Goal: Task Accomplishment & Management: Manage account settings

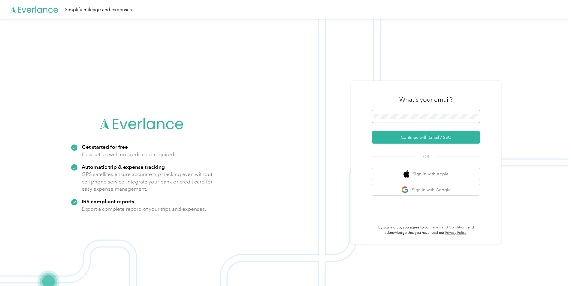
click at [426, 112] on span at bounding box center [426, 116] width 108 height 13
click at [436, 140] on button "Continue with Email / SSO" at bounding box center [426, 137] width 108 height 13
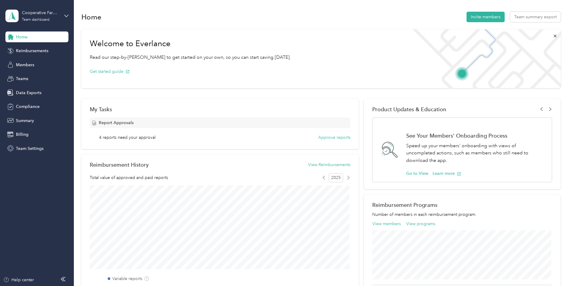
click at [63, 16] on div "Cooperative Farmers Elevator (CFE) Team dashboard" at bounding box center [36, 15] width 63 height 21
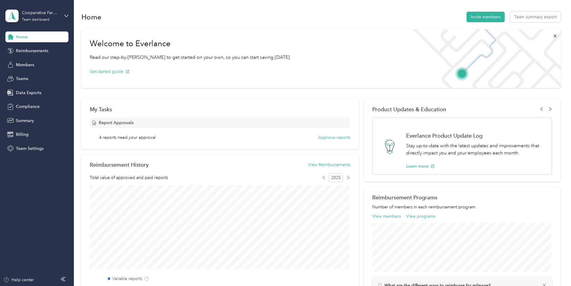
click at [35, 65] on div "Personal dashboard" at bounding box center [69, 62] width 118 height 11
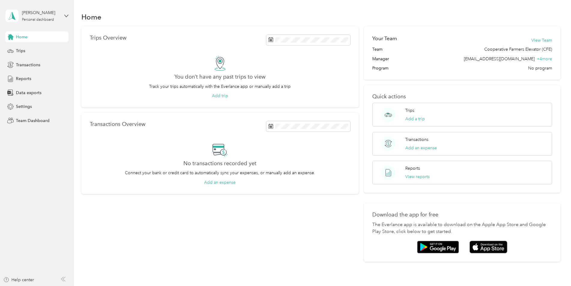
click at [61, 13] on div "[PERSON_NAME] Personal dashboard" at bounding box center [36, 15] width 63 height 21
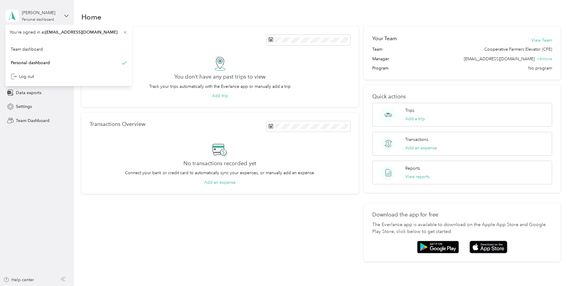
click at [61, 14] on div "[PERSON_NAME] Personal dashboard" at bounding box center [36, 15] width 63 height 21
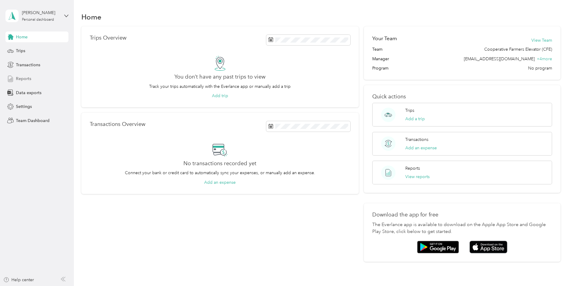
click at [21, 78] on span "Reports" at bounding box center [23, 79] width 15 height 6
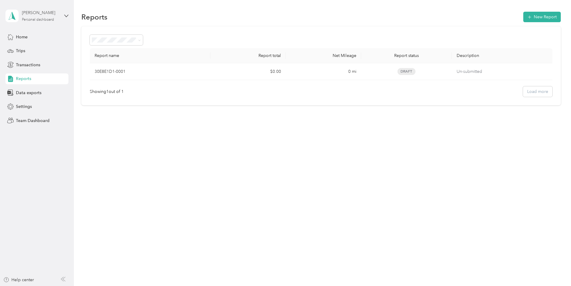
drag, startPoint x: 62, startPoint y: 16, endPoint x: 58, endPoint y: 20, distance: 6.0
click at [62, 16] on div "[PERSON_NAME] Personal dashboard" at bounding box center [36, 15] width 63 height 21
click at [41, 48] on div "Team dashboard" at bounding box center [27, 49] width 32 height 6
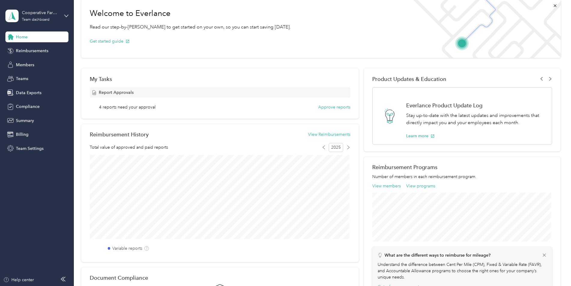
scroll to position [30, 0]
click at [332, 108] on button "Approve reports" at bounding box center [334, 107] width 32 height 6
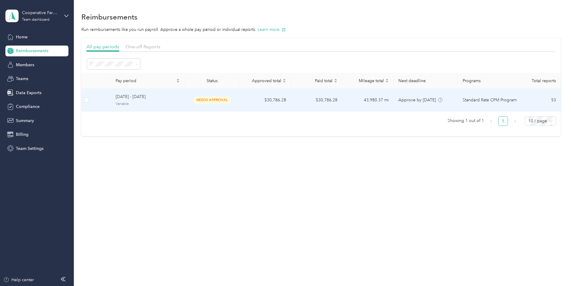
click at [181, 103] on td "[DATE] - [DATE] Variable" at bounding box center [148, 100] width 74 height 23
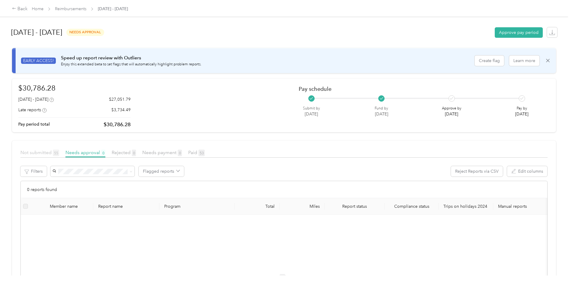
click at [38, 152] on span "Not submitted 55" at bounding box center [39, 153] width 39 height 6
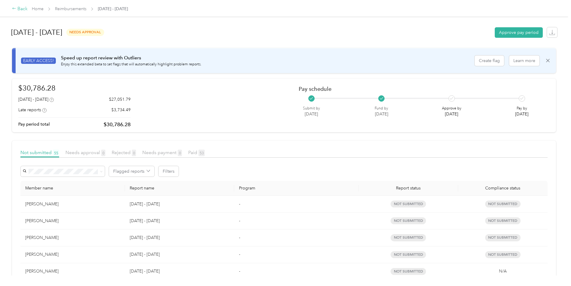
click at [24, 8] on div "Back" at bounding box center [20, 8] width 16 height 7
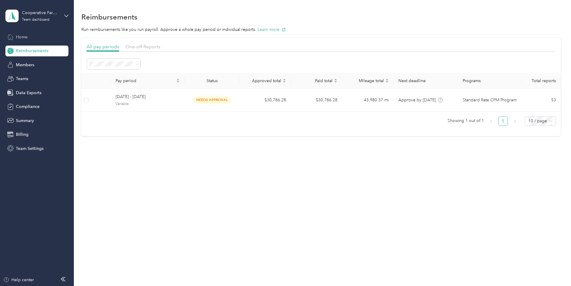
click at [29, 37] on div "Home" at bounding box center [36, 37] width 63 height 11
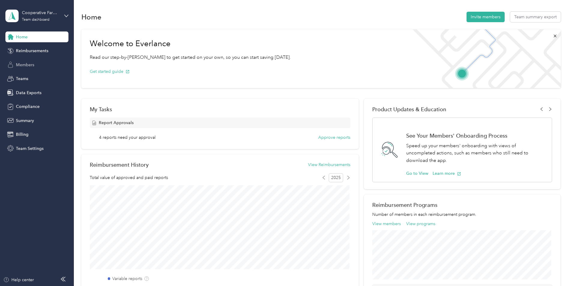
click at [41, 65] on div "Members" at bounding box center [36, 64] width 63 height 11
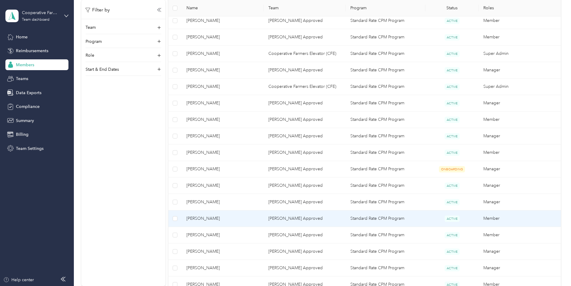
scroll to position [270, 0]
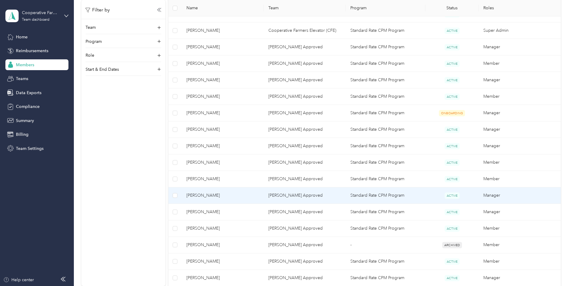
click at [243, 194] on span "[PERSON_NAME]" at bounding box center [222, 195] width 72 height 7
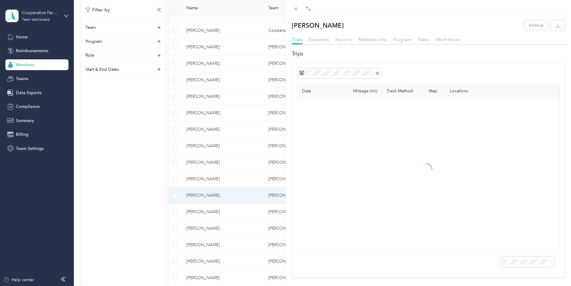
click at [344, 39] on span "Reports" at bounding box center [343, 40] width 17 height 6
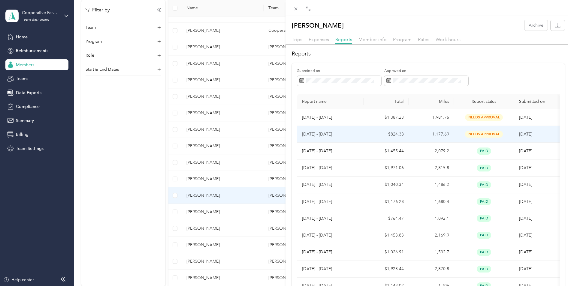
click at [410, 138] on td "1,177.69" at bounding box center [431, 134] width 45 height 17
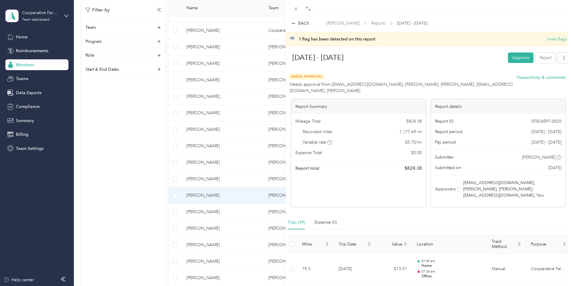
click at [455, 65] on div "[DATE] - [DATE]" at bounding box center [395, 58] width 218 height 16
click at [553, 41] on button "View flags" at bounding box center [557, 39] width 20 height 6
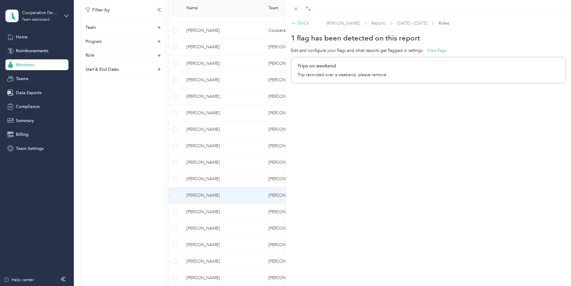
click at [294, 21] on icon at bounding box center [294, 23] width 4 height 4
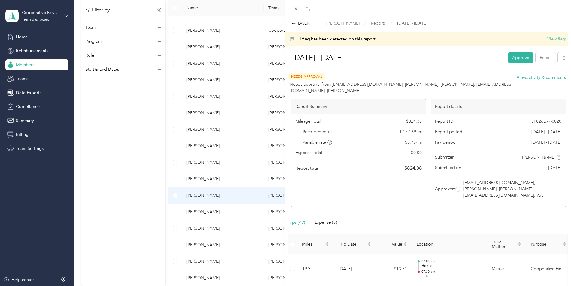
click at [551, 37] on button "View flags" at bounding box center [557, 39] width 20 height 6
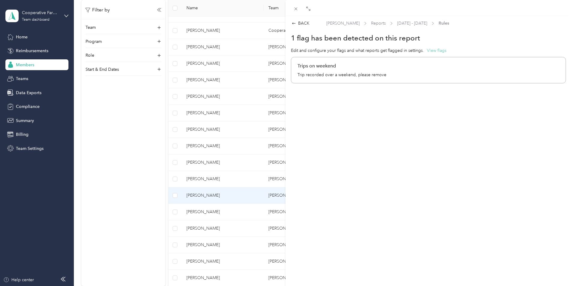
click at [441, 53] on button "View flags" at bounding box center [437, 50] width 20 height 6
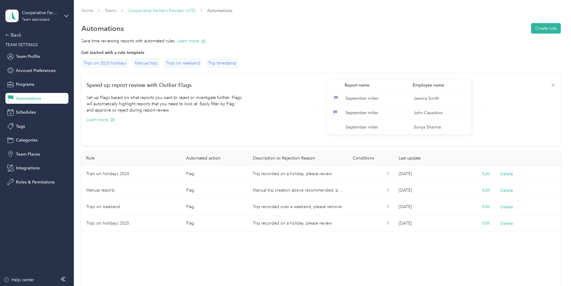
click at [165, 11] on link "Cooperative Farmers Elevator (CFE)" at bounding box center [162, 10] width 68 height 5
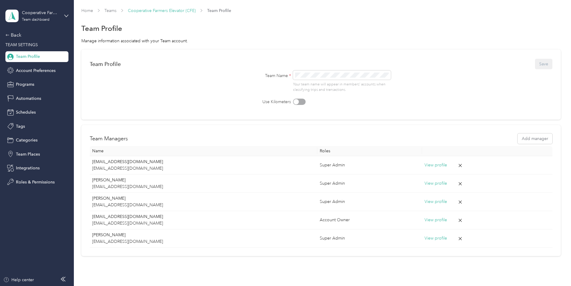
click at [168, 11] on link "Cooperative Farmers Elevator (CFE)" at bounding box center [162, 10] width 68 height 5
click at [11, 33] on div "Back" at bounding box center [35, 35] width 60 height 7
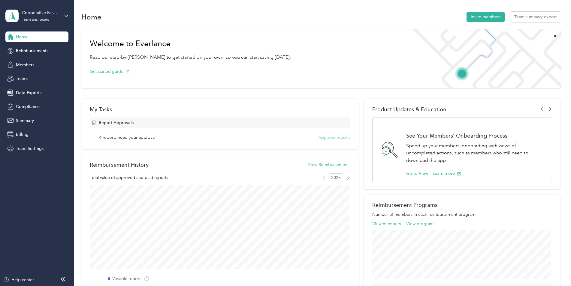
click at [334, 136] on button "Approve reports" at bounding box center [334, 138] width 32 height 6
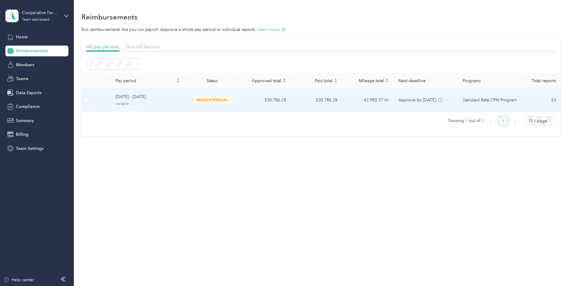
click at [224, 102] on span "needs approval" at bounding box center [212, 100] width 38 height 7
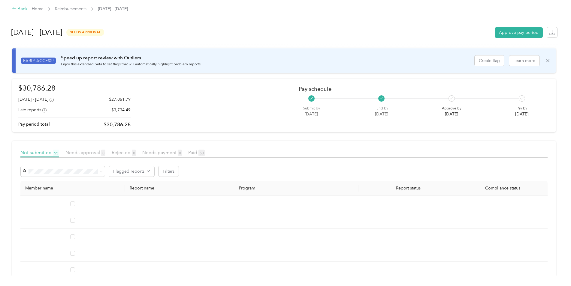
click at [21, 8] on div "Back" at bounding box center [20, 8] width 16 height 7
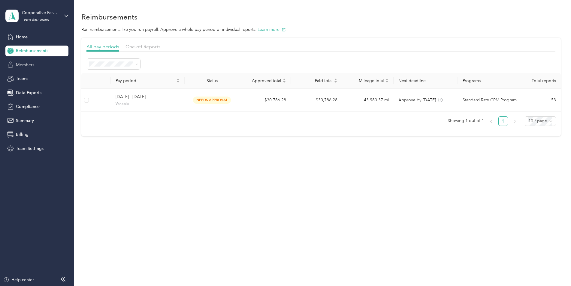
click at [23, 67] on span "Members" at bounding box center [25, 65] width 18 height 6
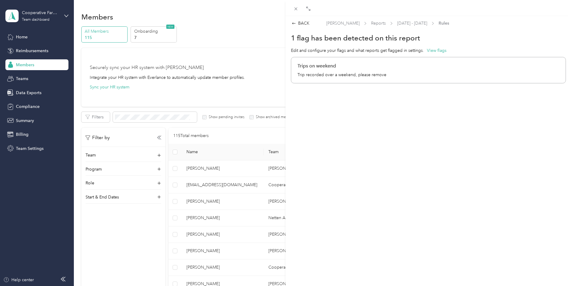
click at [123, 243] on div "BACK [PERSON_NAME] Reports [DATE] - [DATE] Rules 1 flag has been detected on th…" at bounding box center [285, 143] width 571 height 286
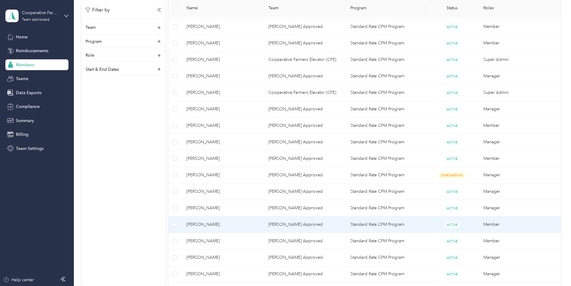
scroll to position [210, 0]
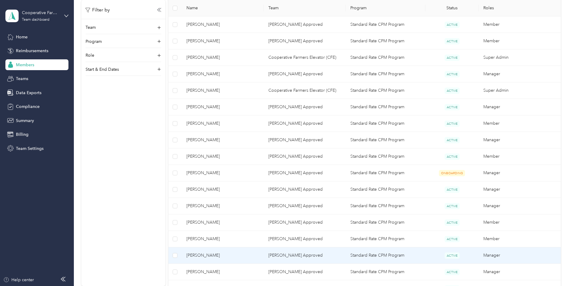
click at [201, 254] on span "[PERSON_NAME]" at bounding box center [222, 256] width 72 height 7
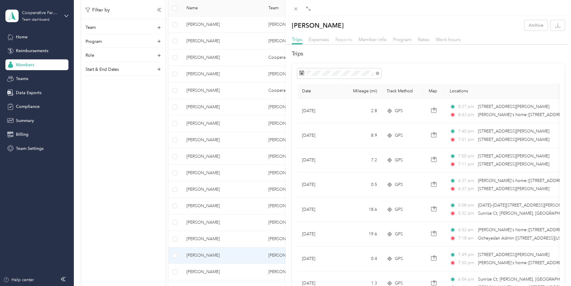
click at [344, 40] on span "Reports" at bounding box center [343, 40] width 17 height 6
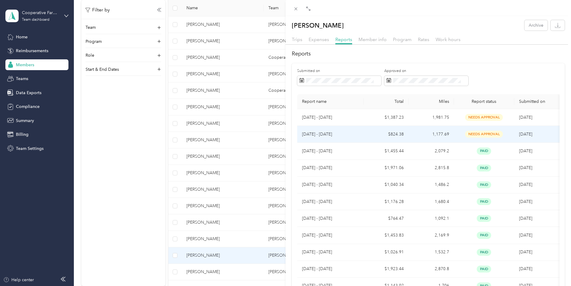
click at [340, 131] on td "[DATE] - [DATE]" at bounding box center [330, 134] width 66 height 17
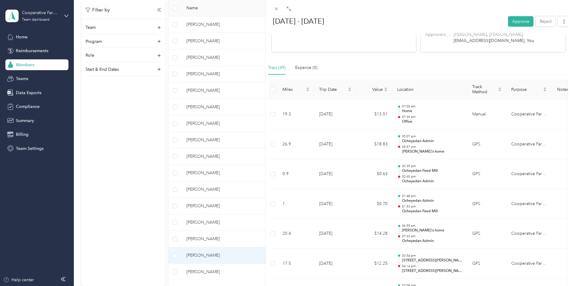
scroll to position [149, 0]
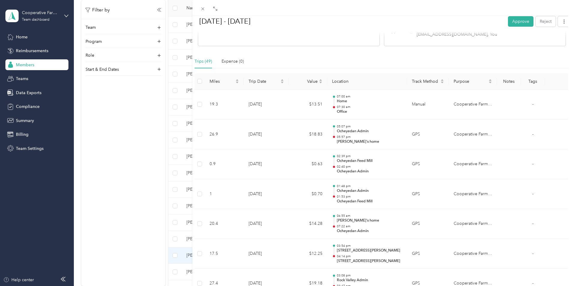
drag, startPoint x: 285, startPoint y: 158, endPoint x: 195, endPoint y: 162, distance: 90.2
click at [195, 162] on div at bounding box center [195, 143] width 4 height 286
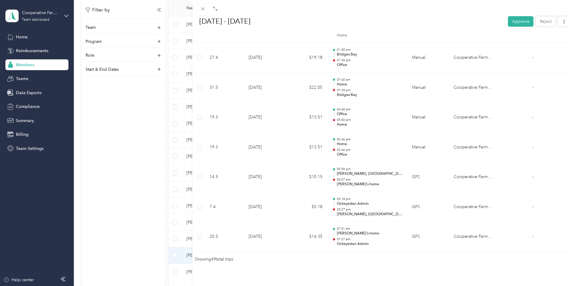
scroll to position [1458, 0]
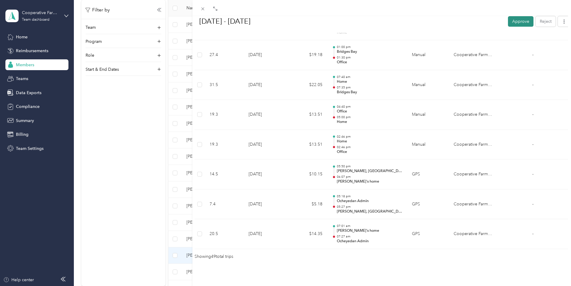
click at [516, 19] on button "Approve" at bounding box center [521, 21] width 26 height 11
click at [205, 8] on icon at bounding box center [202, 8] width 5 height 5
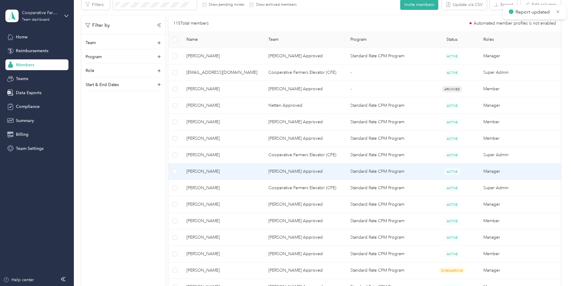
scroll to position [270, 0]
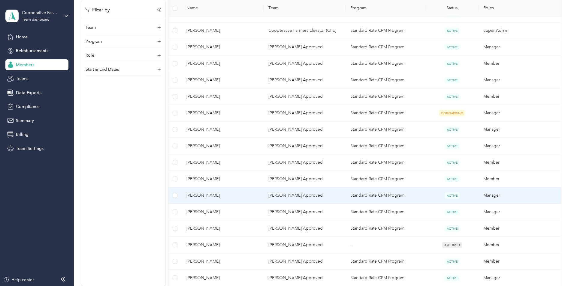
click at [220, 194] on span "[PERSON_NAME]" at bounding box center [222, 195] width 72 height 7
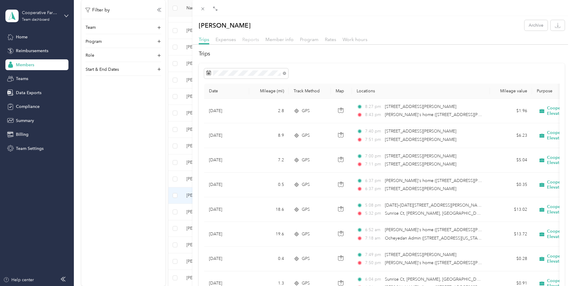
click at [251, 37] on span "Reports" at bounding box center [250, 40] width 17 height 6
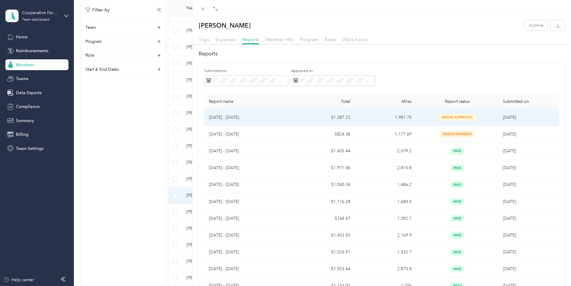
click at [272, 116] on p "[DATE] - [DATE]" at bounding box center [249, 117] width 80 height 7
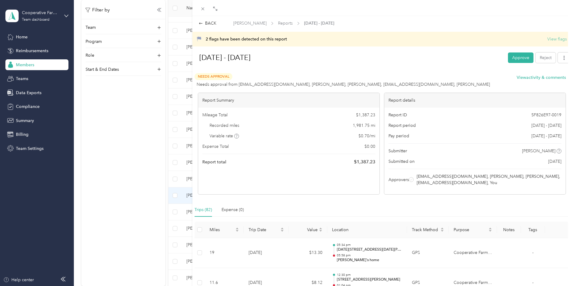
click at [554, 40] on button "View flags" at bounding box center [557, 39] width 20 height 6
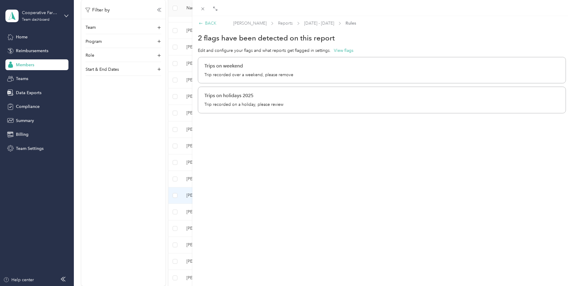
click at [216, 23] on div "BACK" at bounding box center [208, 23] width 18 height 6
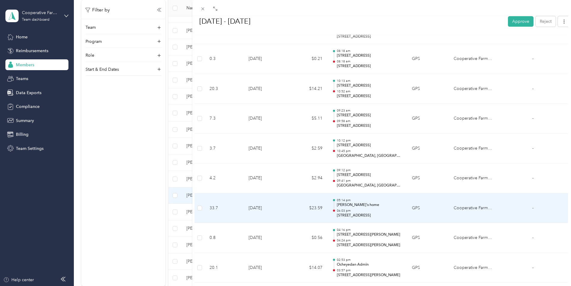
scroll to position [2077, 0]
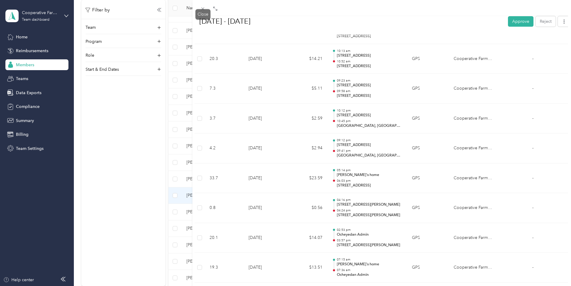
drag, startPoint x: 199, startPoint y: 7, endPoint x: 172, endPoint y: 13, distance: 27.0
click at [199, 7] on span at bounding box center [203, 9] width 8 height 8
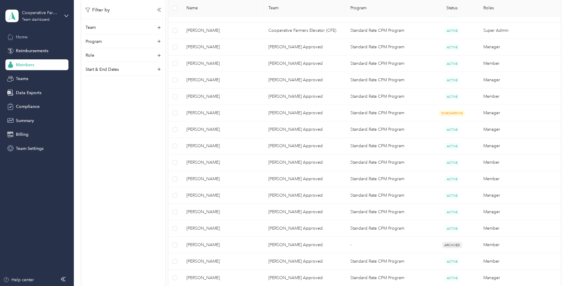
click at [24, 39] on span "Home" at bounding box center [22, 37] width 12 height 6
